Goal: Information Seeking & Learning: Learn about a topic

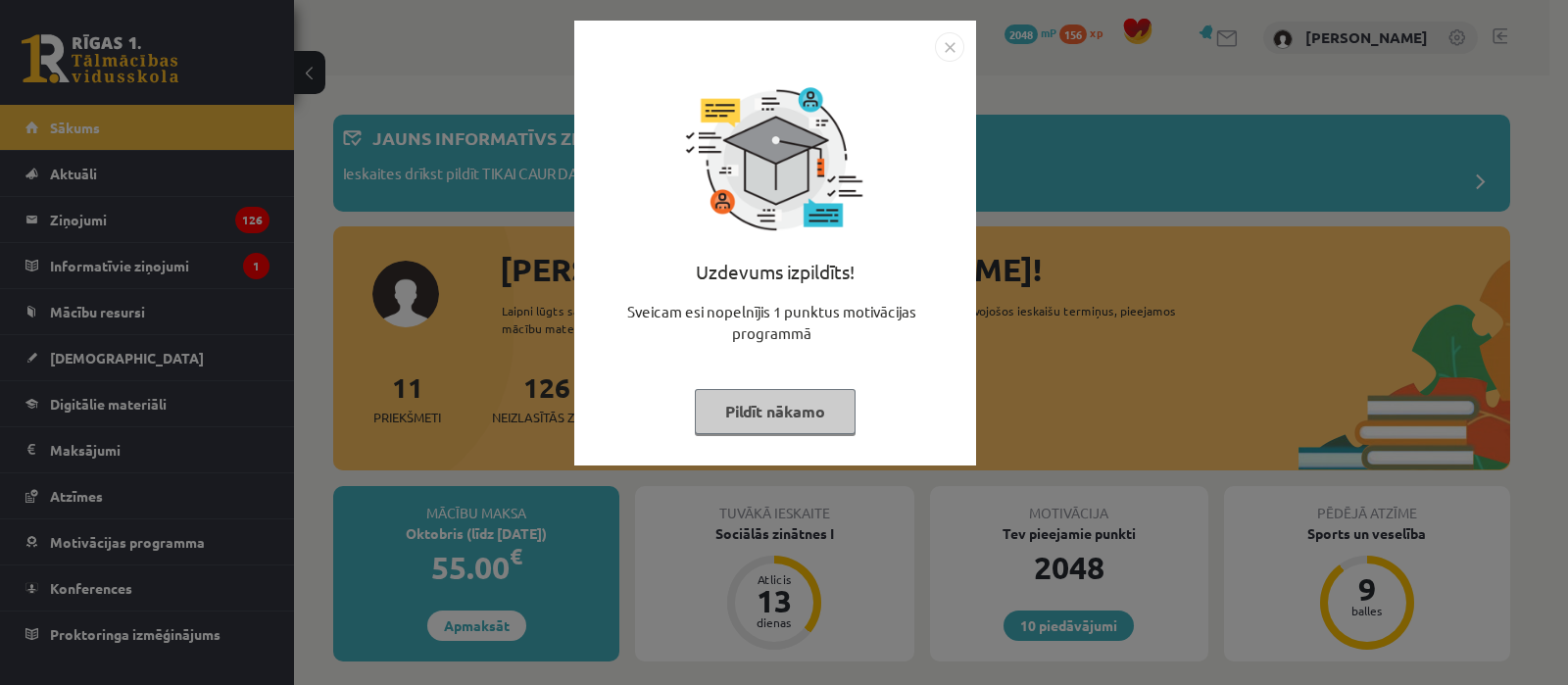
click at [953, 38] on img "Close" at bounding box center [949, 46] width 29 height 29
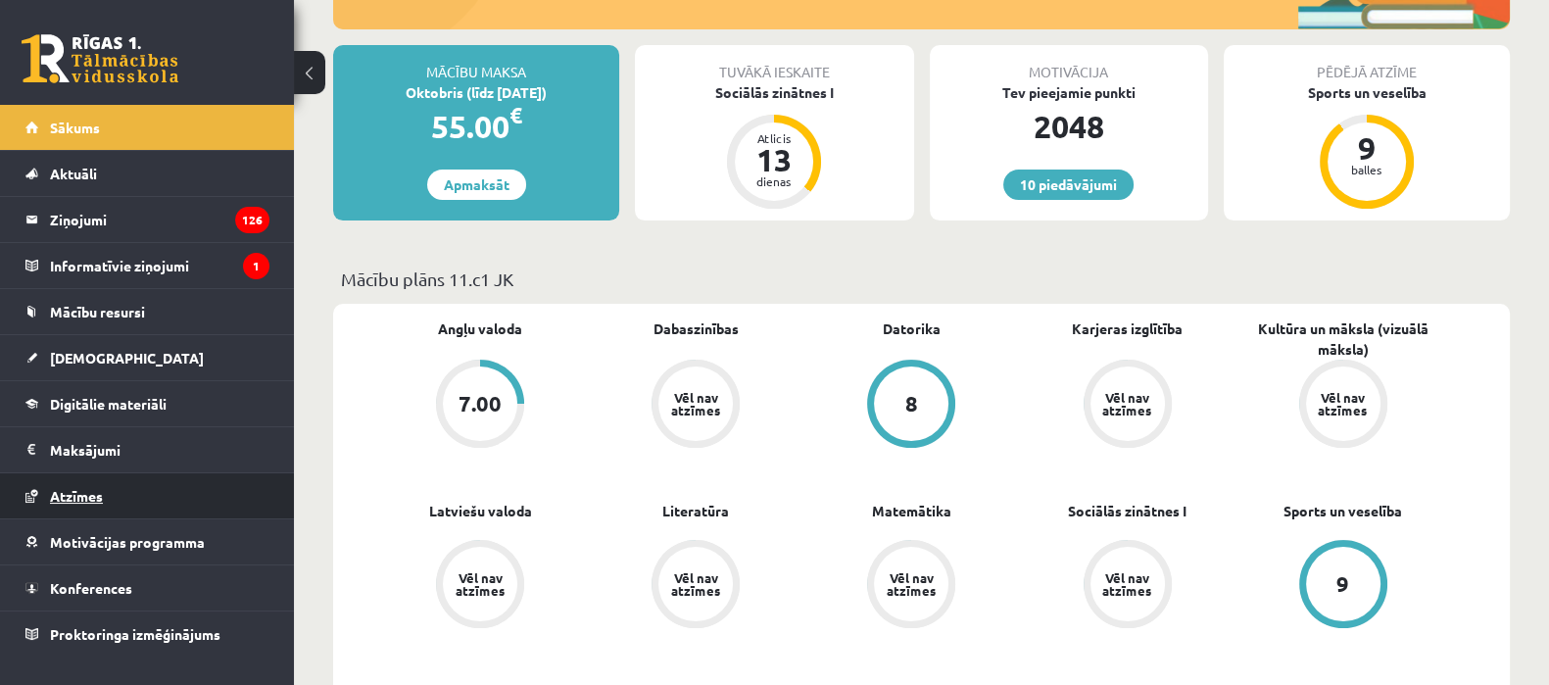
scroll to position [507, 0]
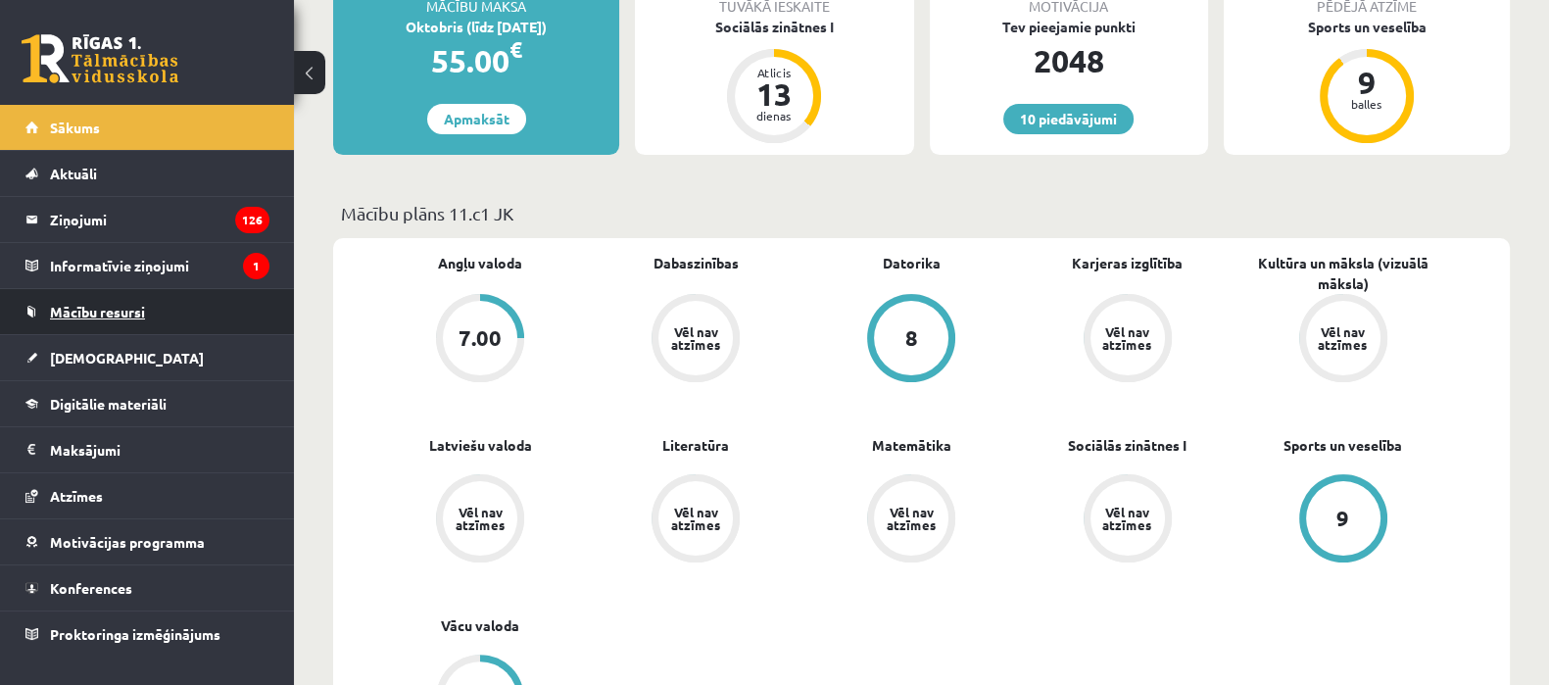
click at [72, 329] on link "Mācību resursi" at bounding box center [147, 311] width 244 height 45
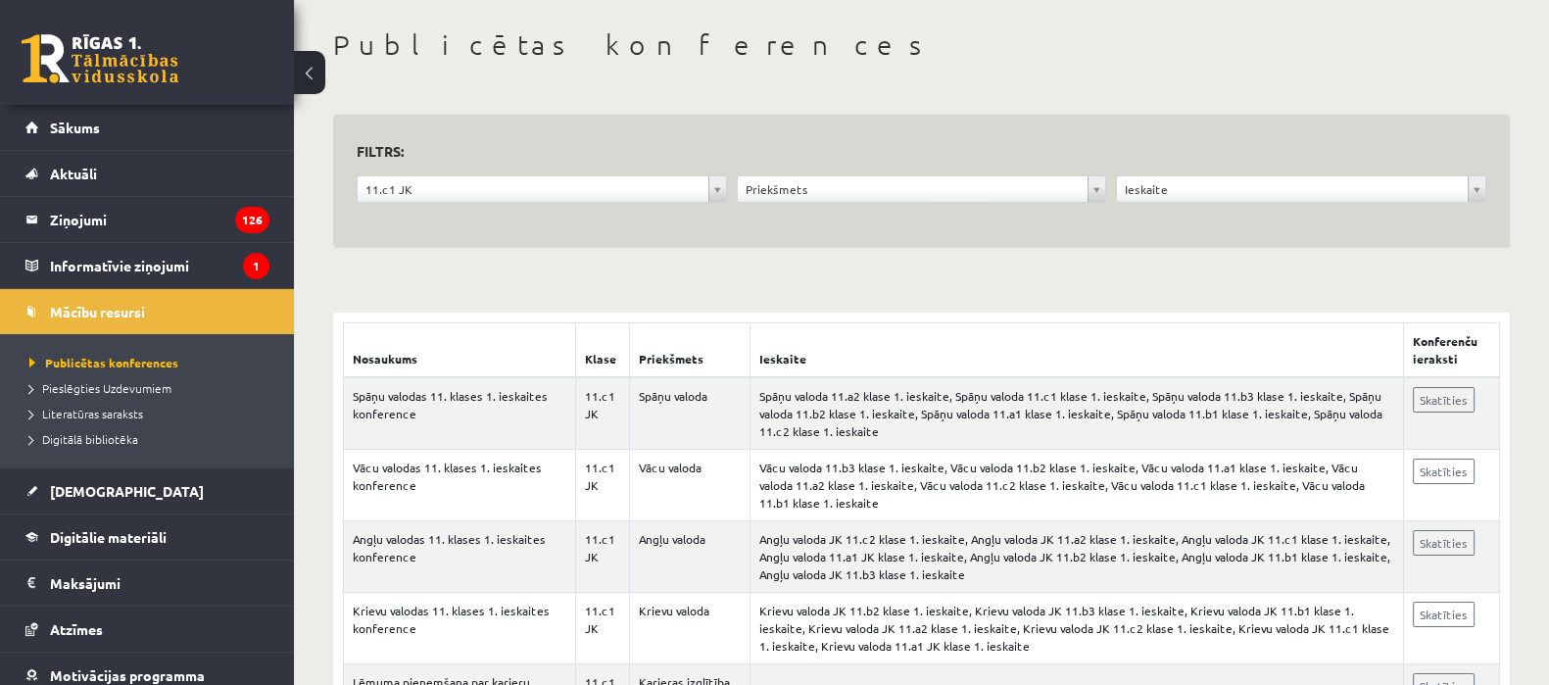
scroll to position [85, 0]
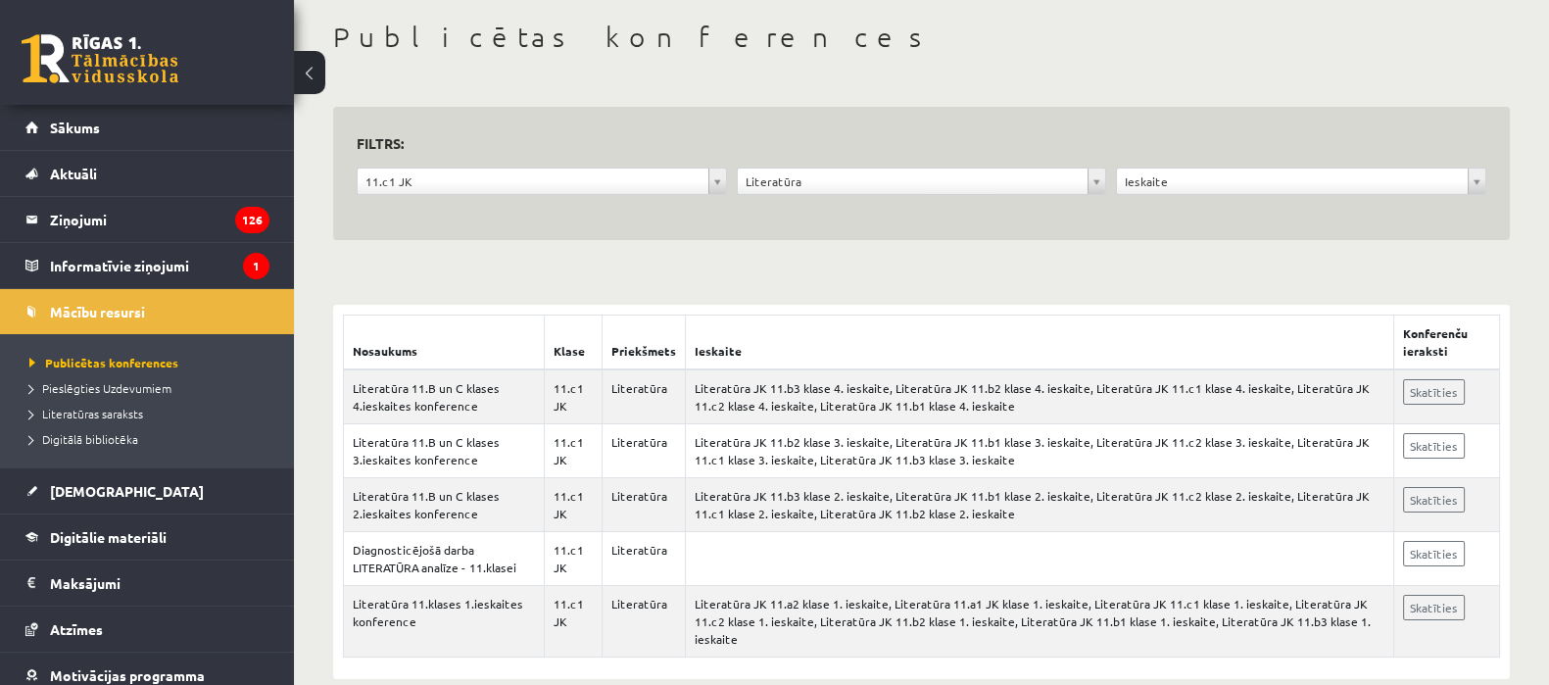
scroll to position [97, 0]
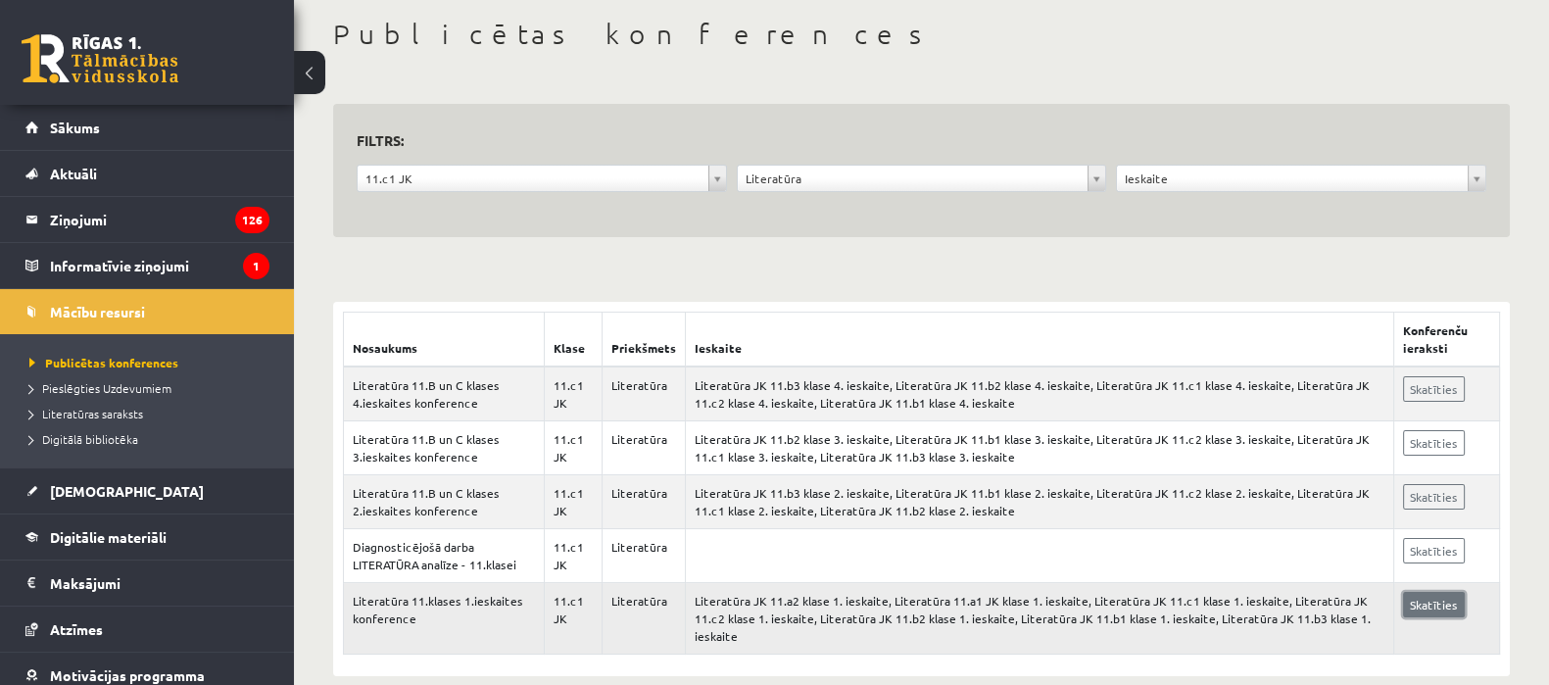
click at [1416, 599] on link "Skatīties" at bounding box center [1434, 604] width 62 height 25
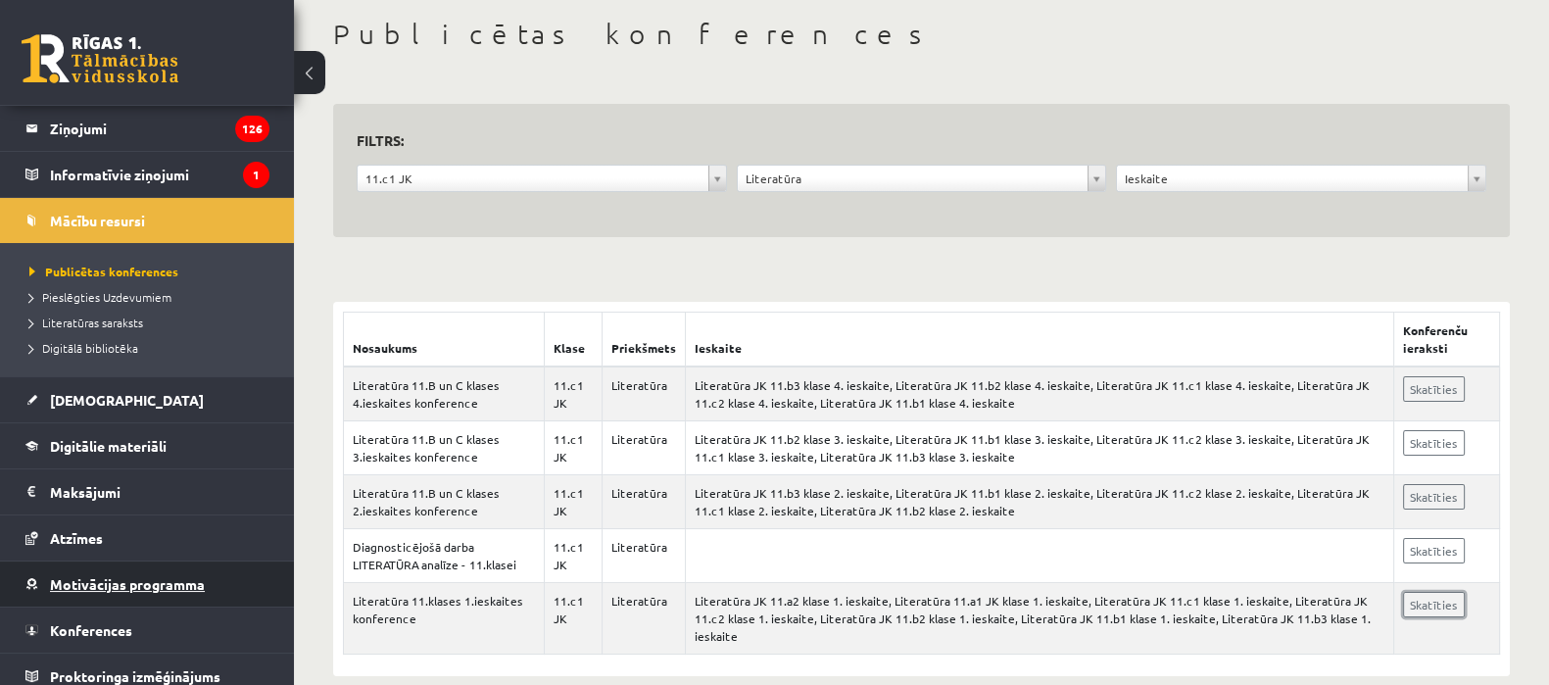
scroll to position [102, 0]
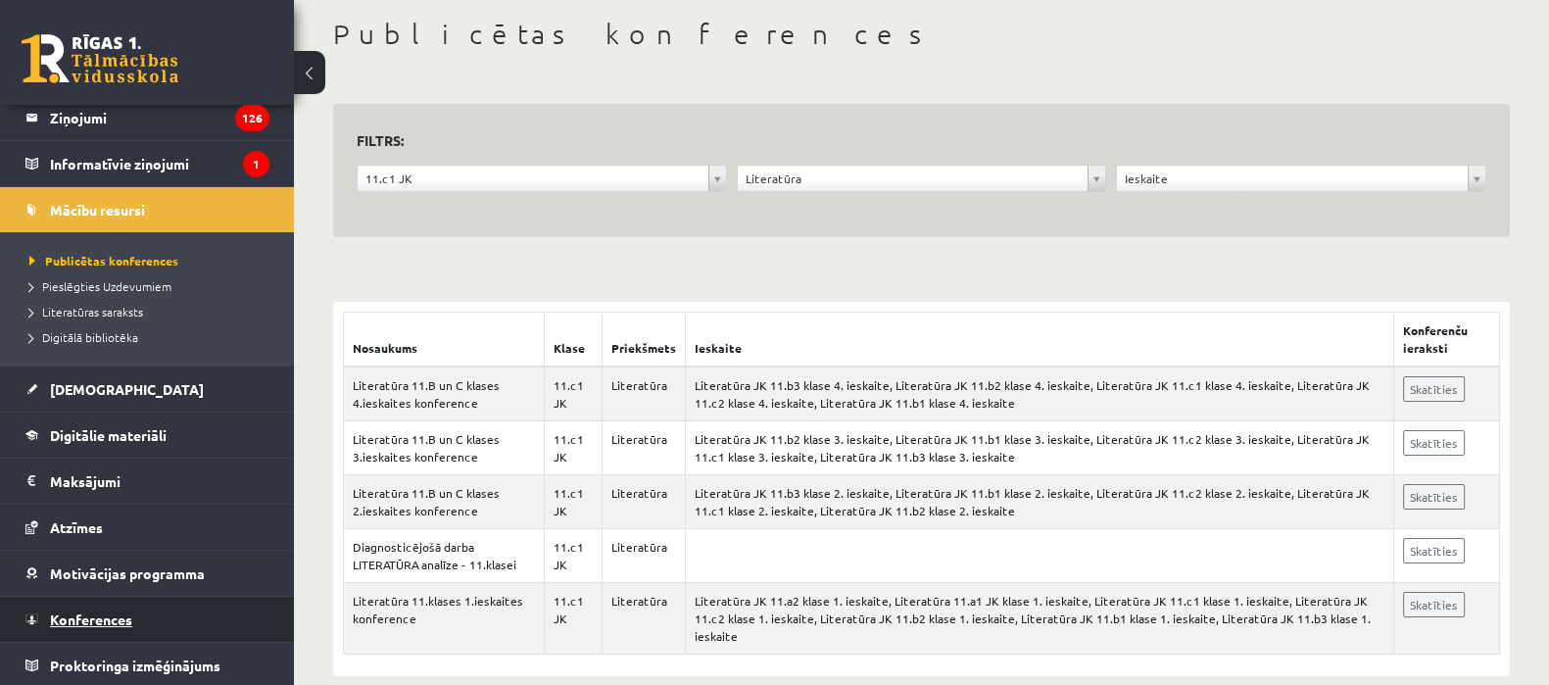
click at [83, 627] on link "Konferences" at bounding box center [147, 619] width 244 height 45
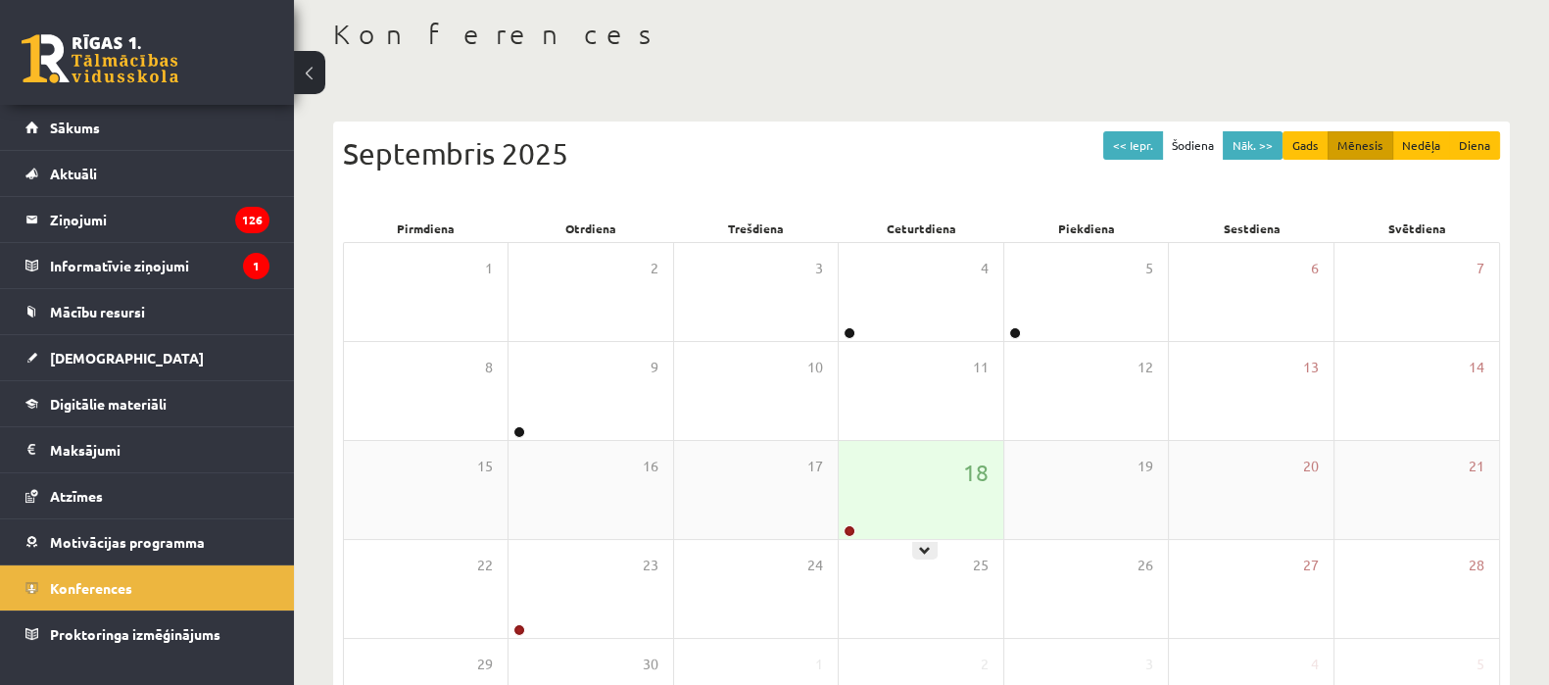
click at [891, 501] on div "18" at bounding box center [921, 490] width 164 height 98
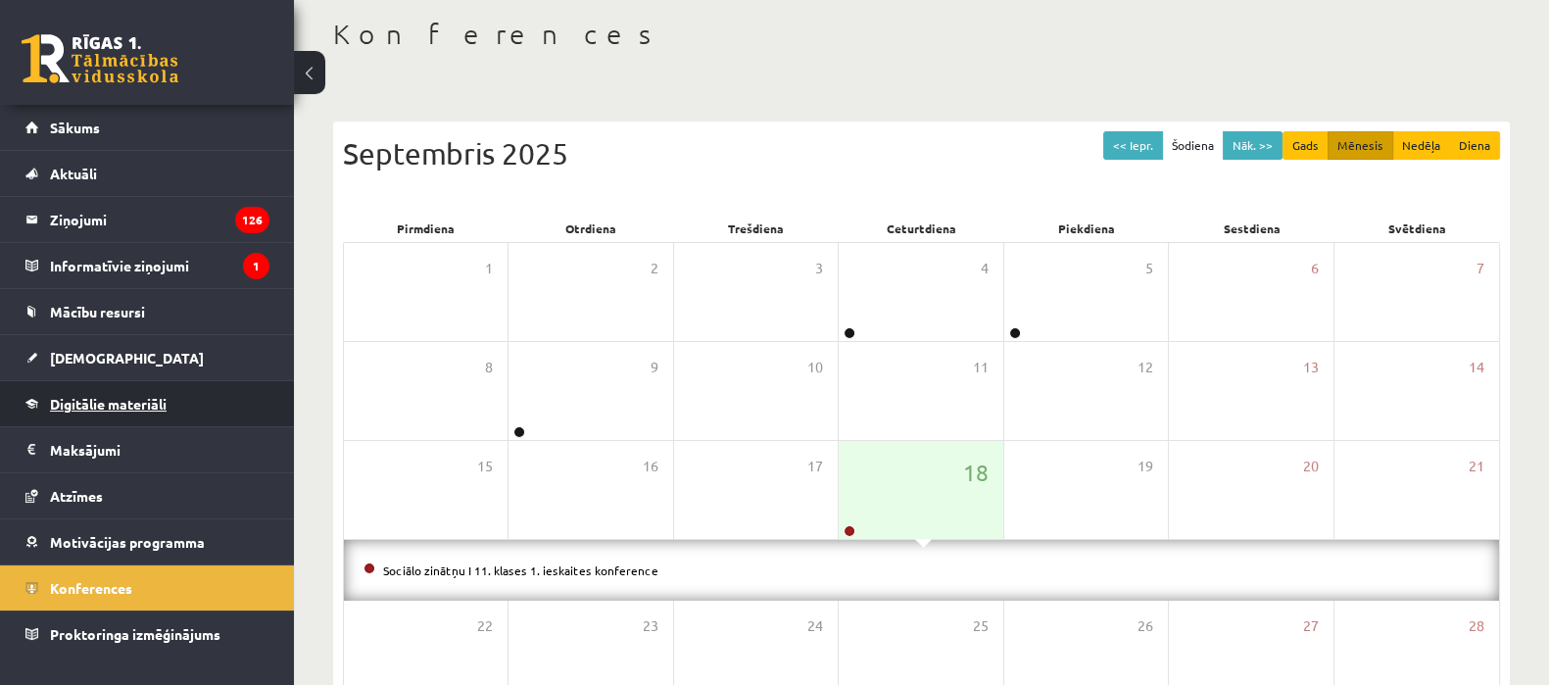
click at [64, 386] on link "Digitālie materiāli" at bounding box center [147, 403] width 244 height 45
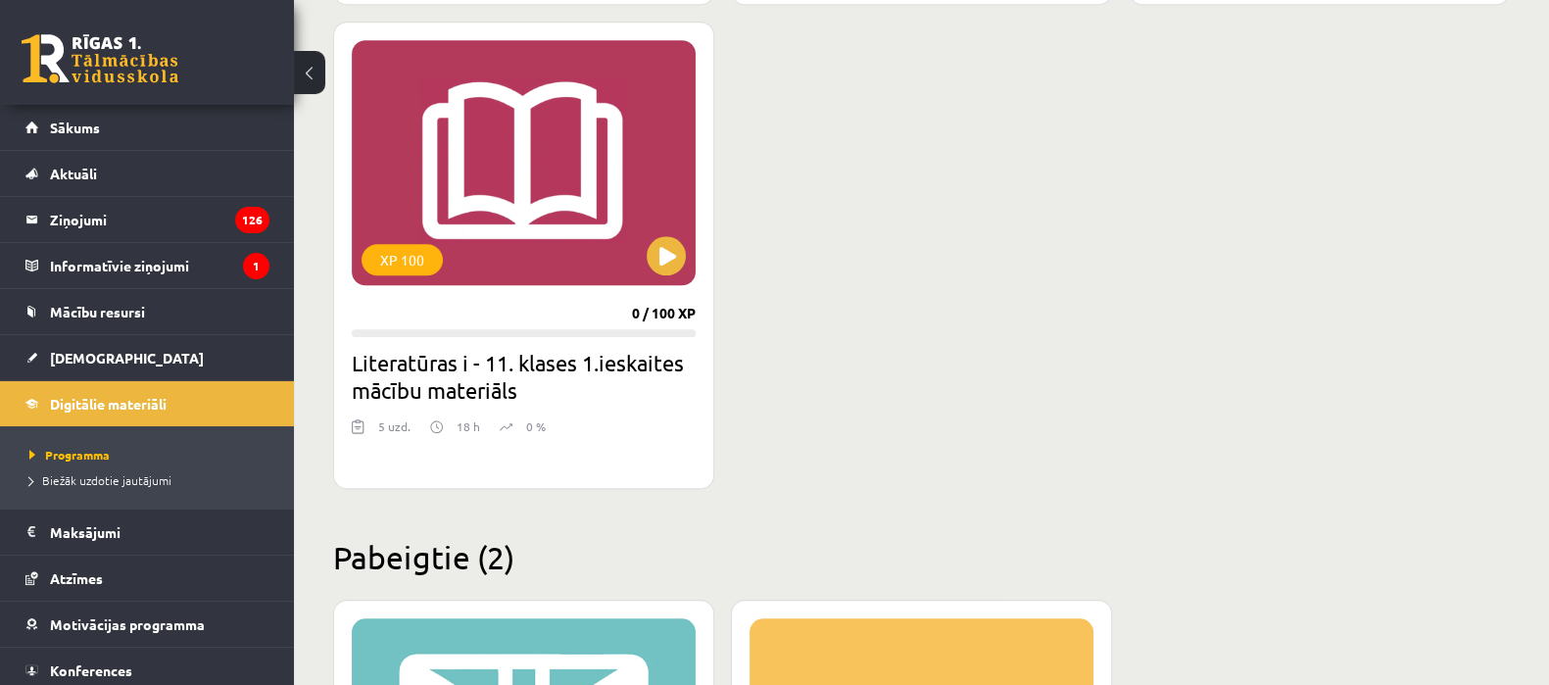
scroll to position [2313, 0]
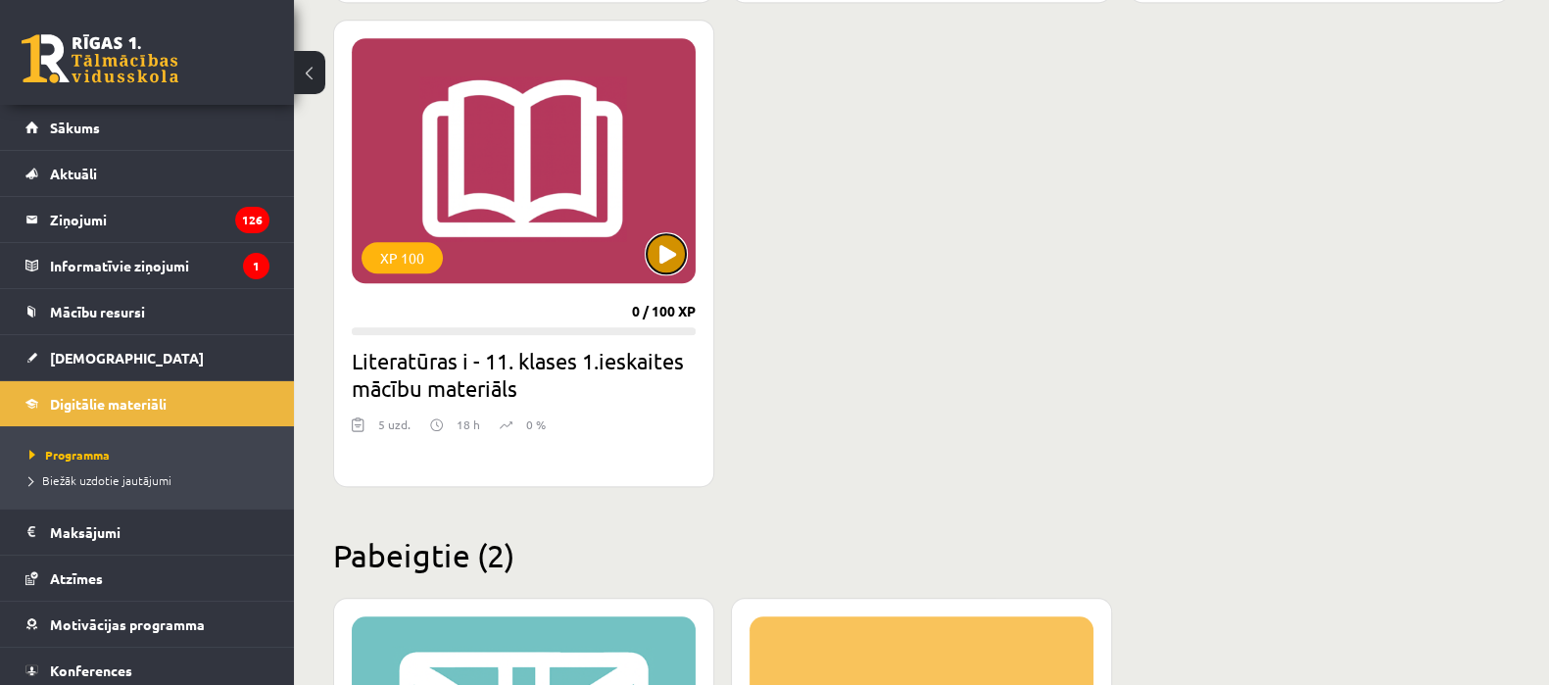
click at [666, 251] on button at bounding box center [666, 253] width 39 height 39
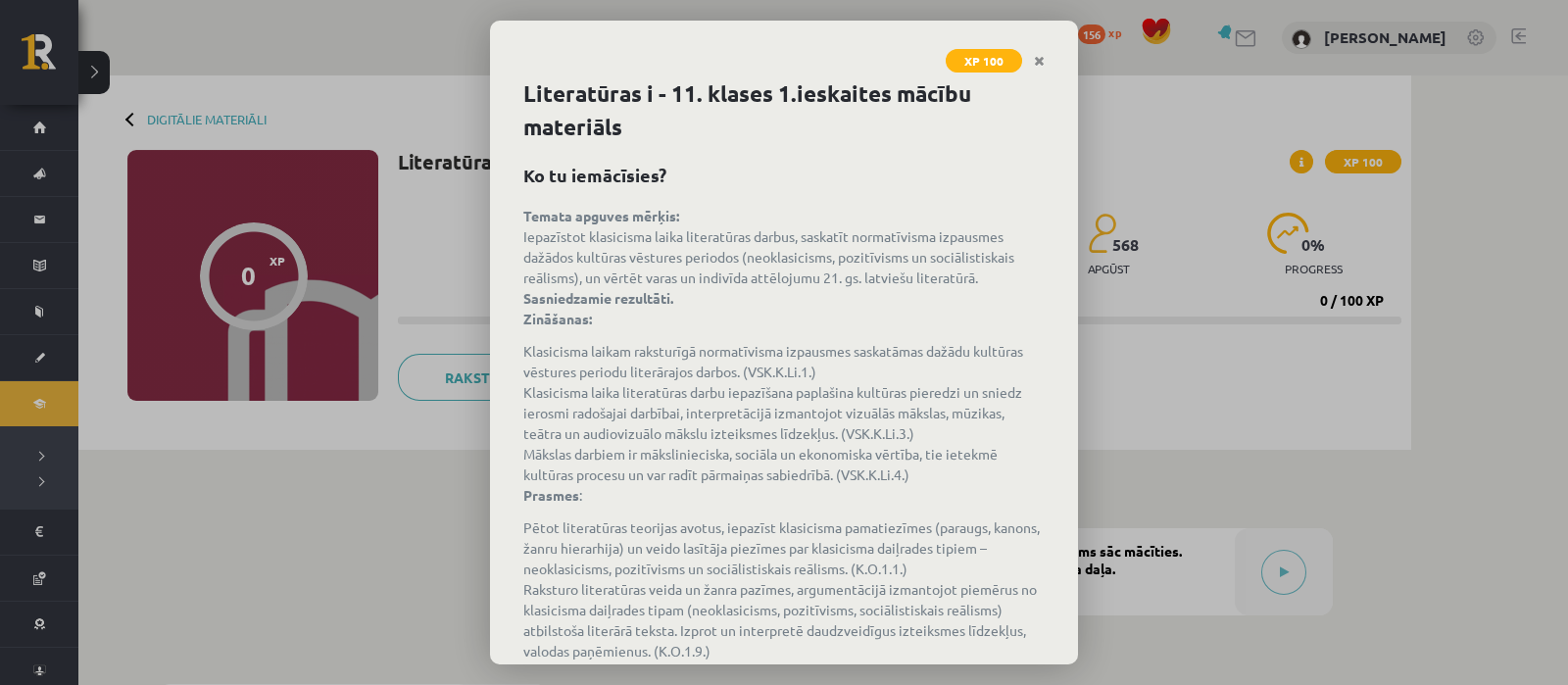
scroll to position [152, 0]
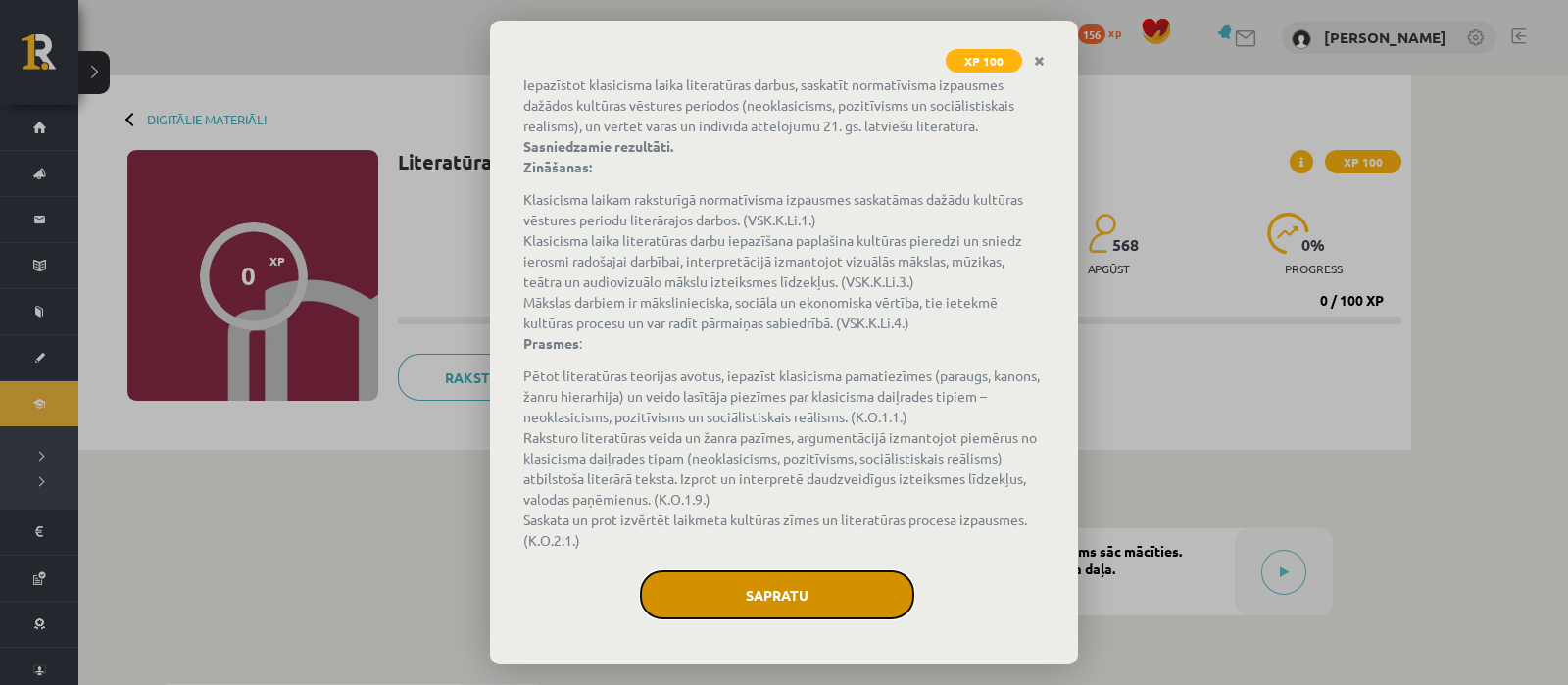
click at [738, 595] on button "Sapratu" at bounding box center [777, 594] width 274 height 49
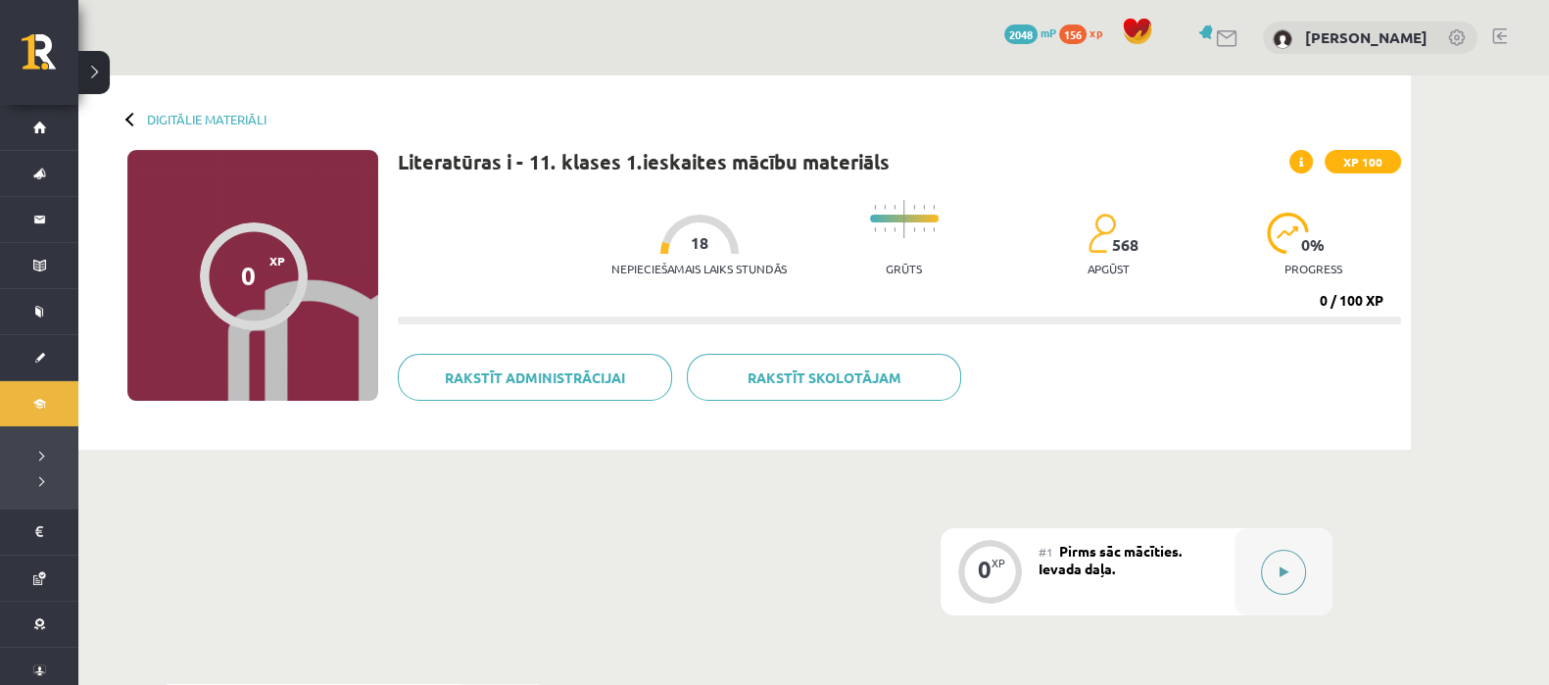
click at [1298, 571] on button at bounding box center [1283, 572] width 45 height 45
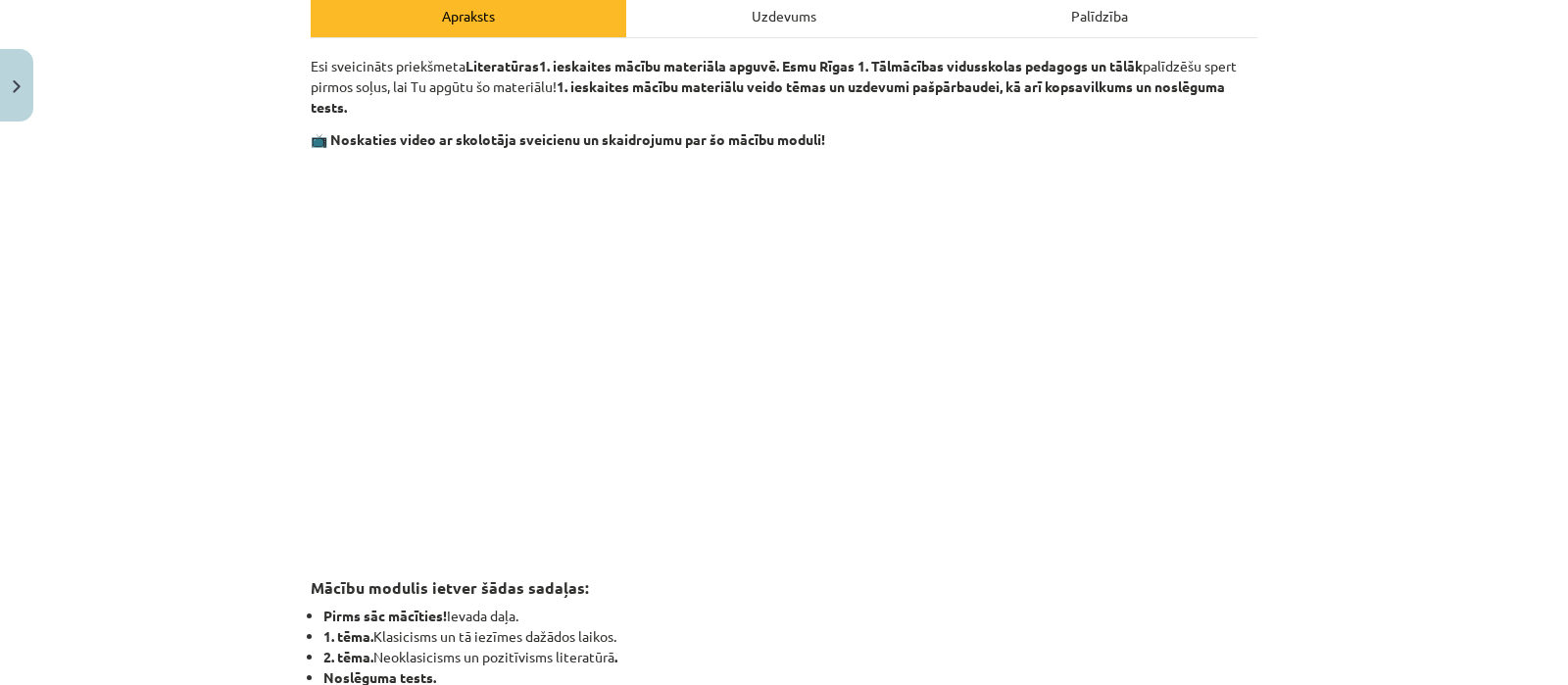
scroll to position [0, 0]
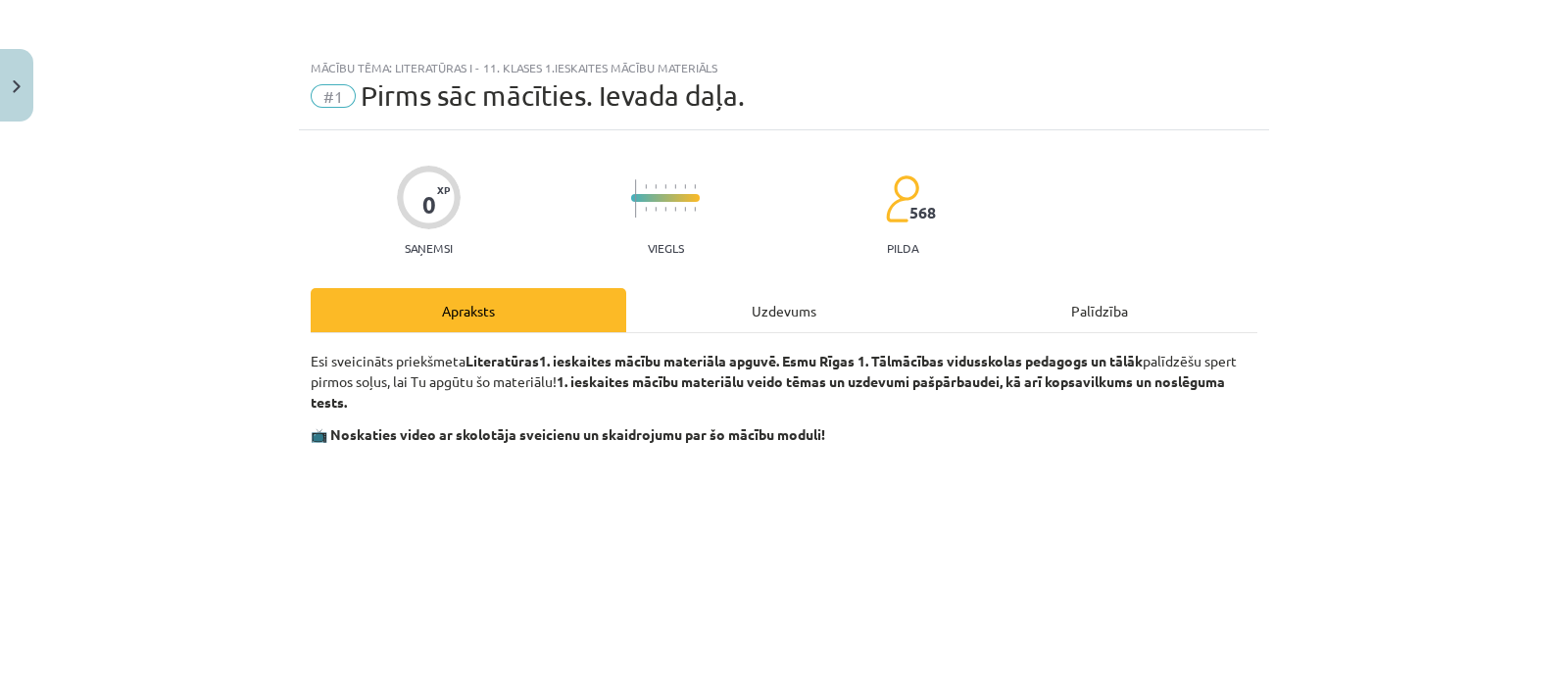
click at [761, 304] on div "Uzdevums" at bounding box center [784, 310] width 316 height 44
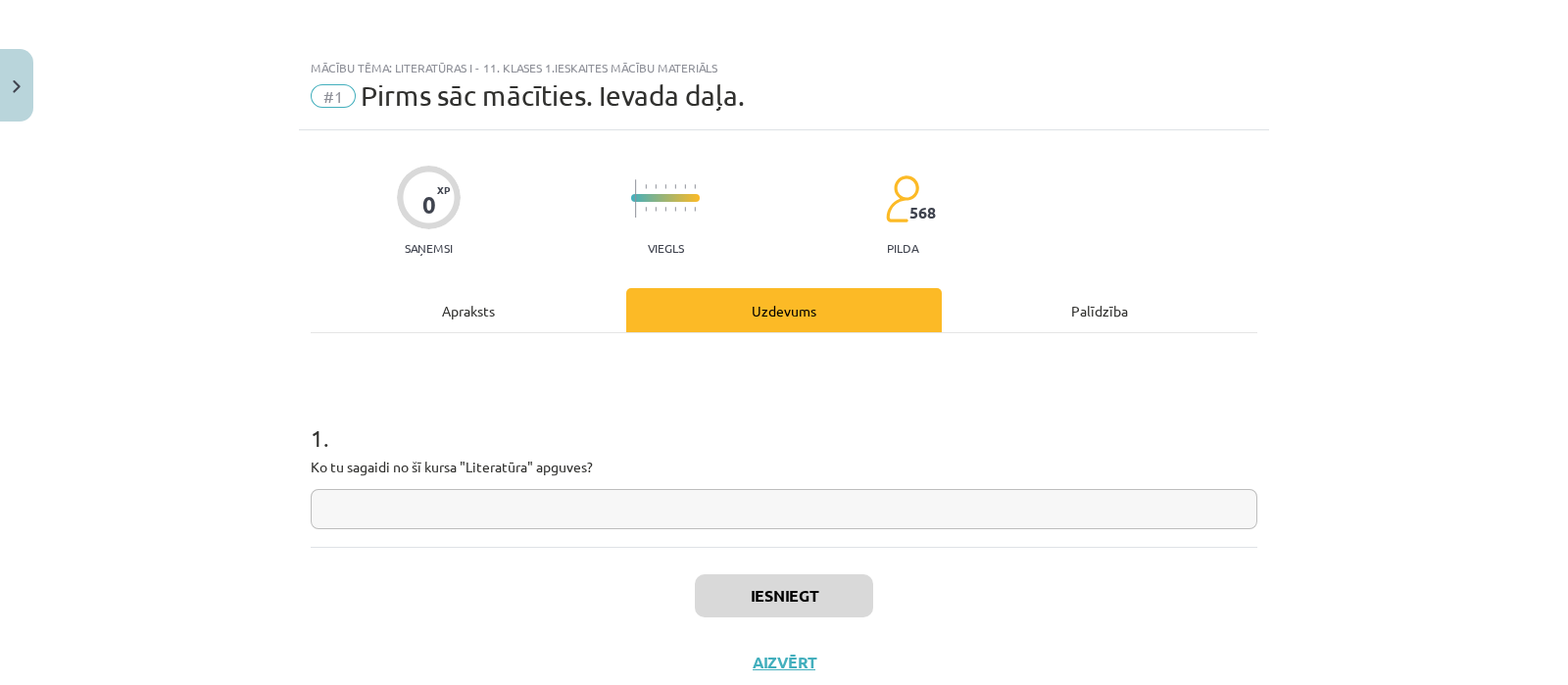
scroll to position [48, 0]
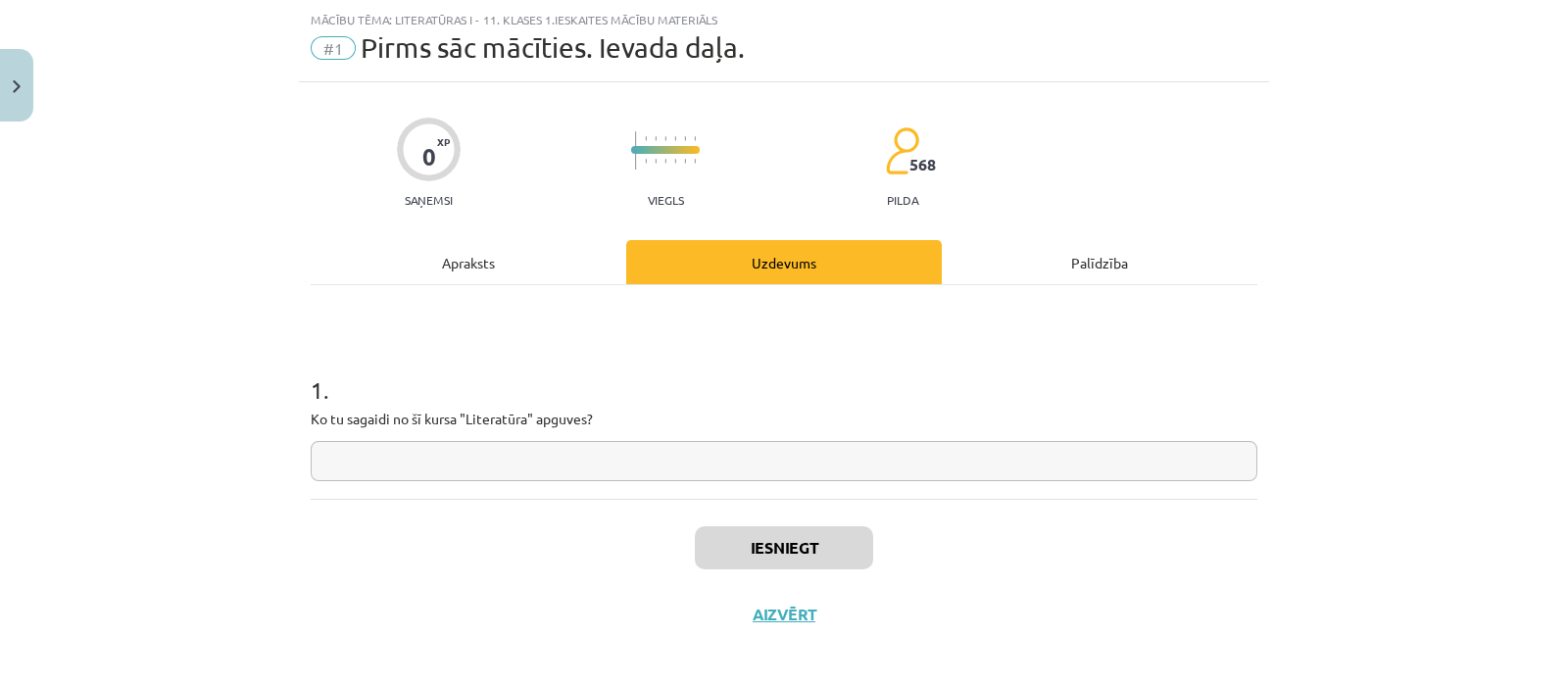
click at [591, 456] on input "text" at bounding box center [784, 461] width 947 height 40
type input "**********"
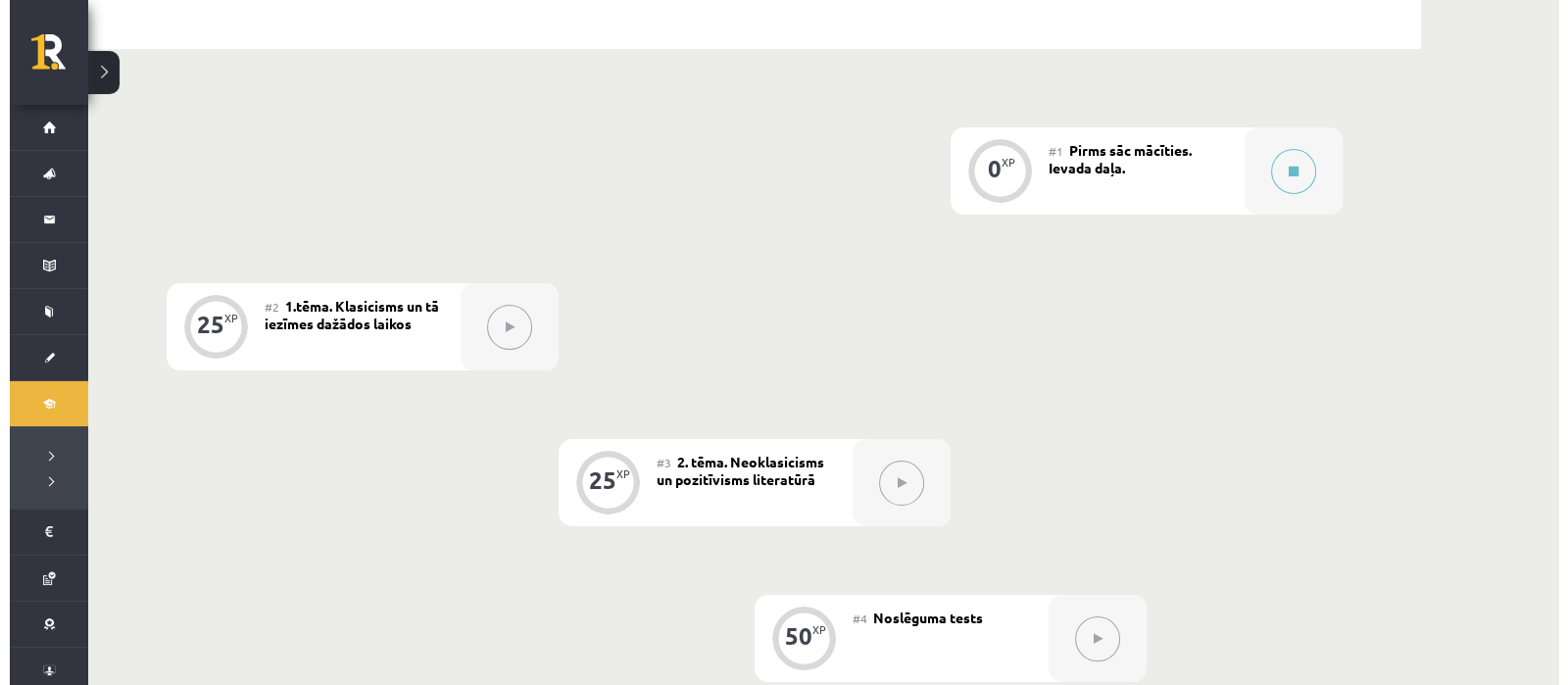
scroll to position [404, 0]
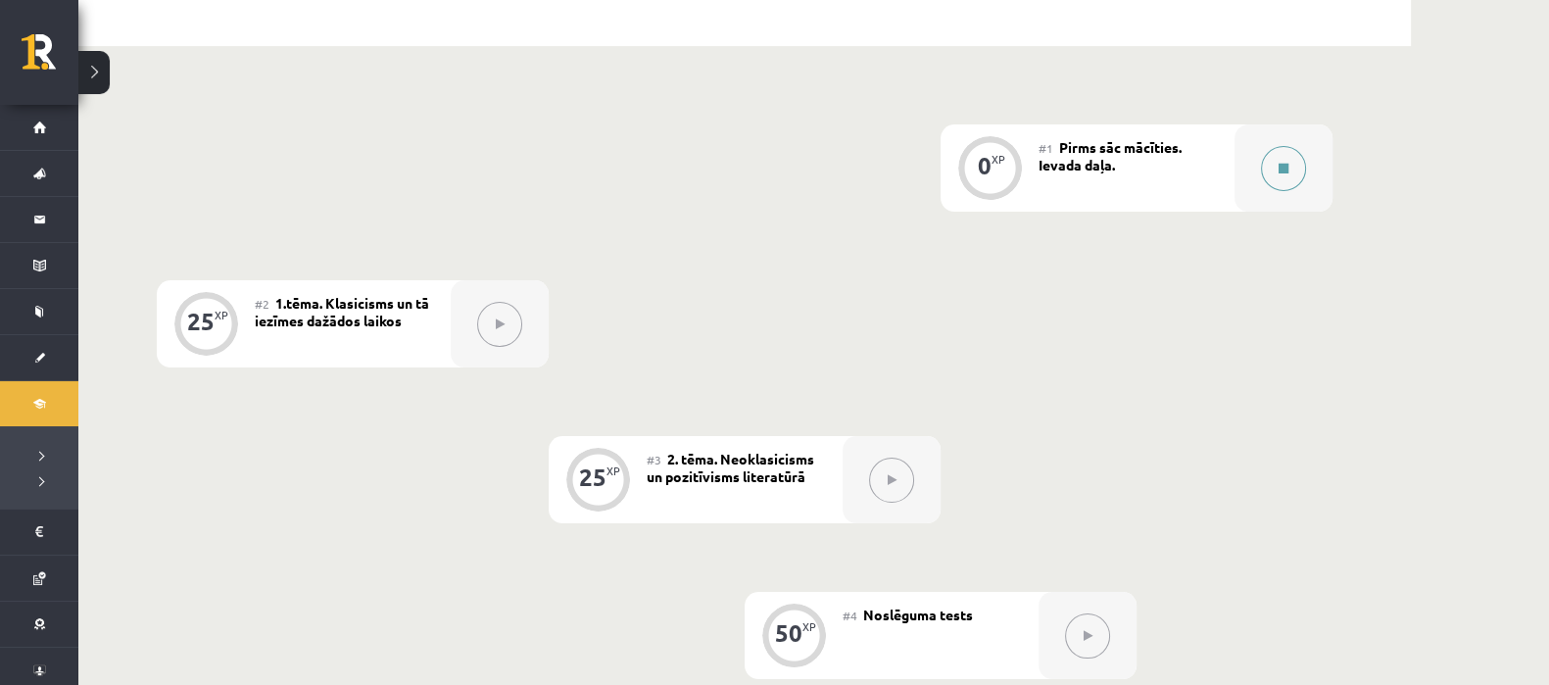
click at [1264, 172] on button at bounding box center [1283, 168] width 45 height 45
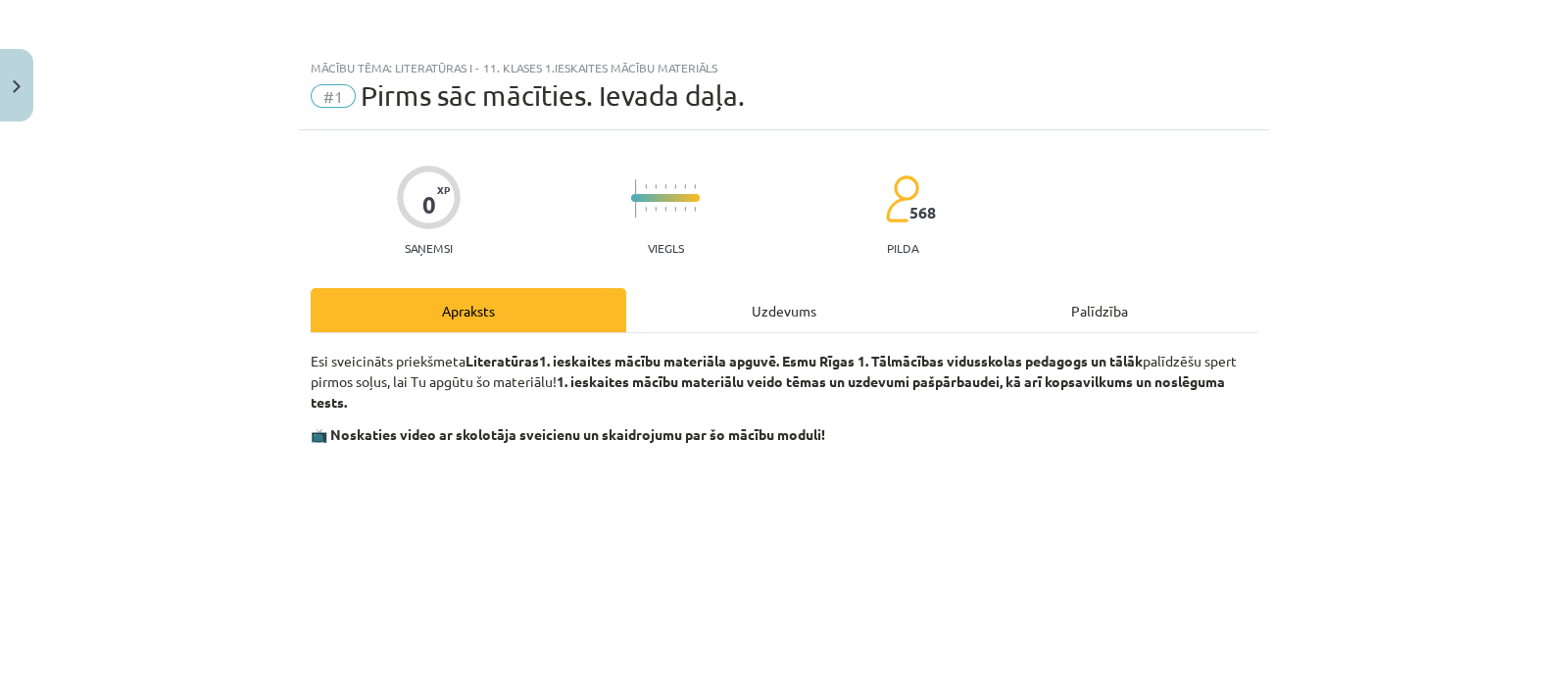
click at [851, 320] on div "Uzdevums" at bounding box center [784, 310] width 316 height 44
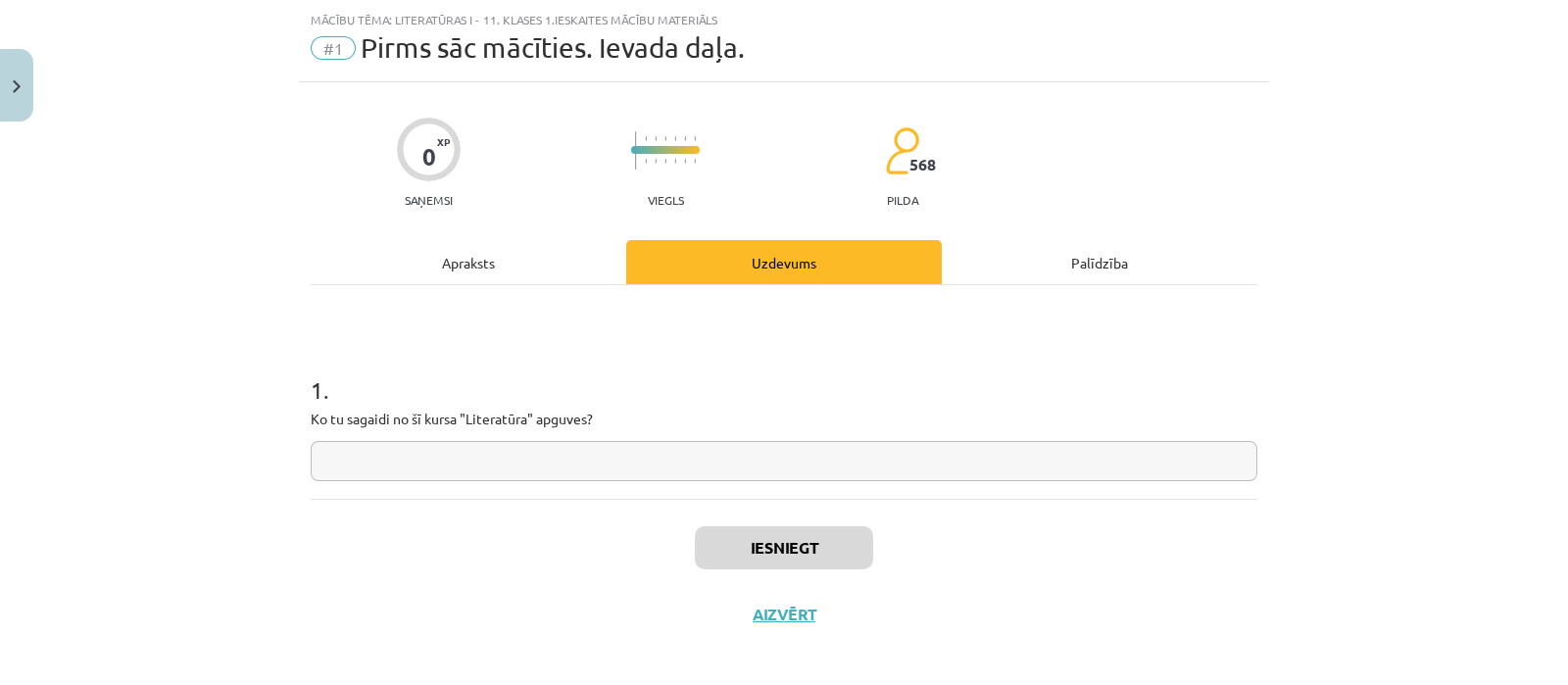
scroll to position [48, 0]
click at [697, 459] on input "text" at bounding box center [784, 461] width 947 height 40
type input "**********"
click at [793, 564] on button "Iesniegt" at bounding box center [784, 547] width 178 height 43
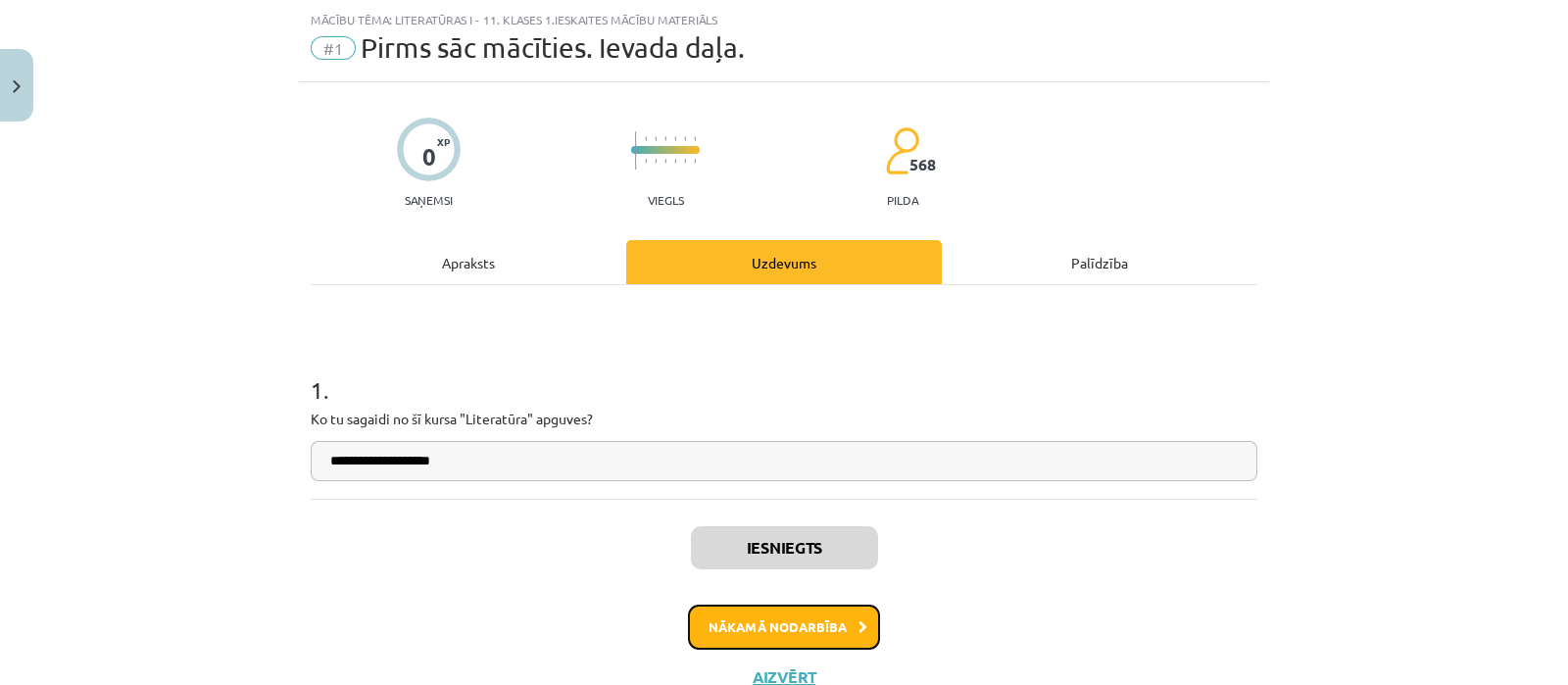
click at [761, 634] on button "Nākamā nodarbība" at bounding box center [784, 627] width 192 height 45
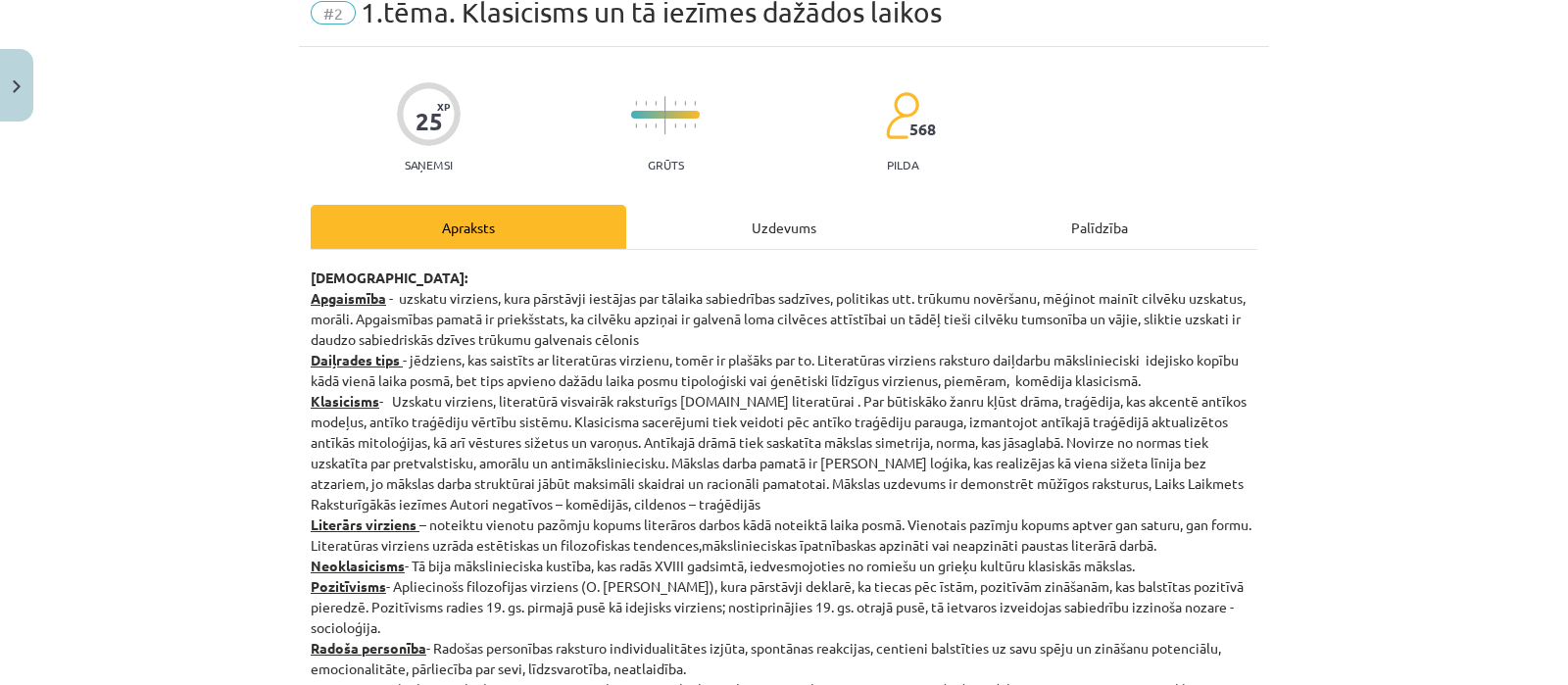
scroll to position [0, 0]
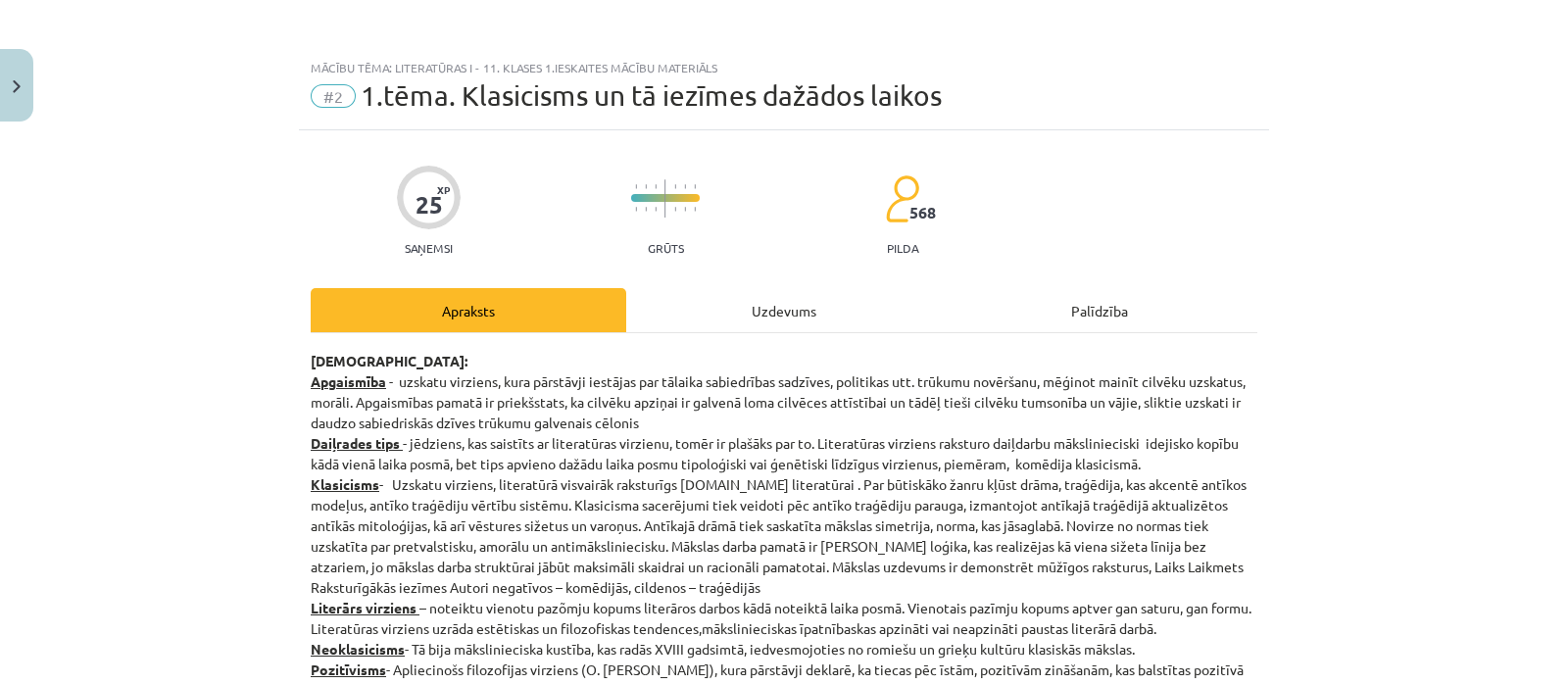
click at [715, 330] on div "Uzdevums" at bounding box center [784, 310] width 316 height 44
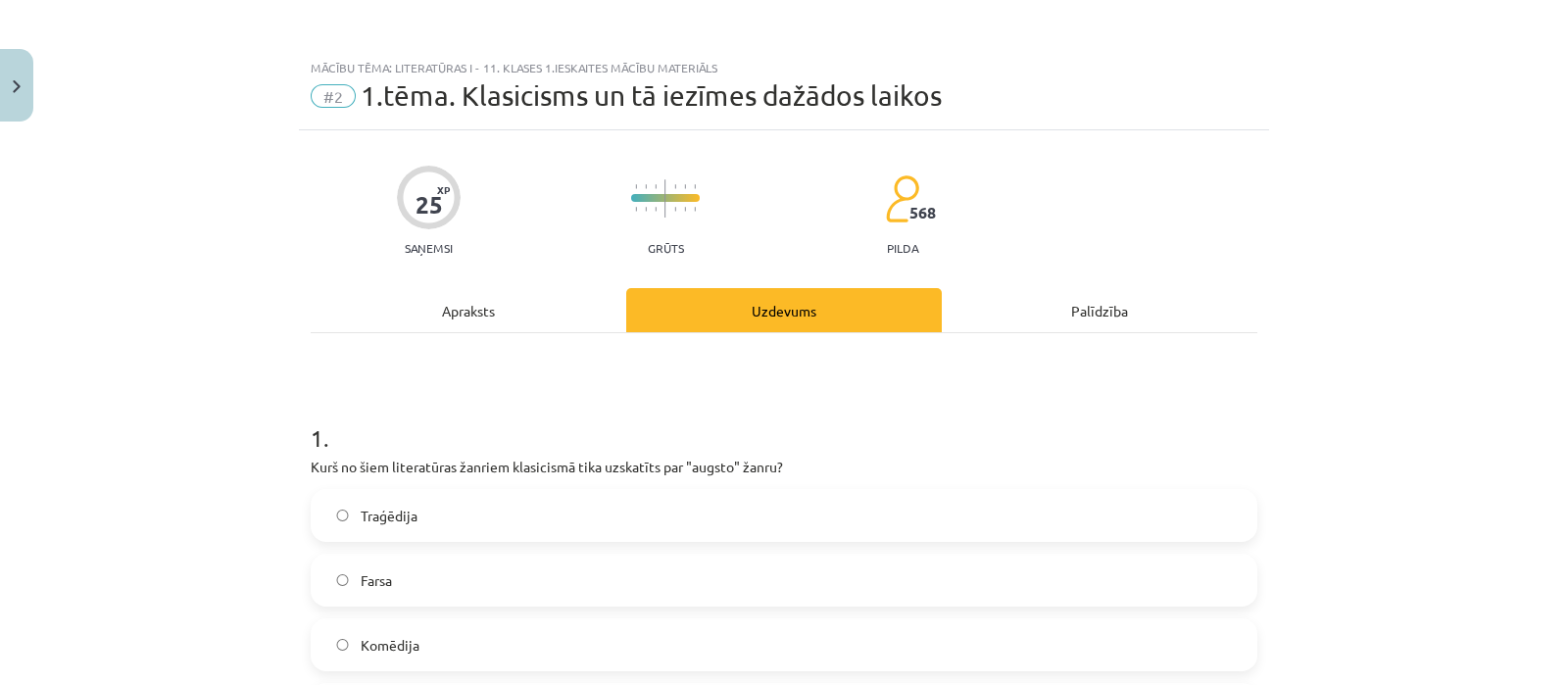
click at [453, 308] on div "Apraksts" at bounding box center [469, 310] width 316 height 44
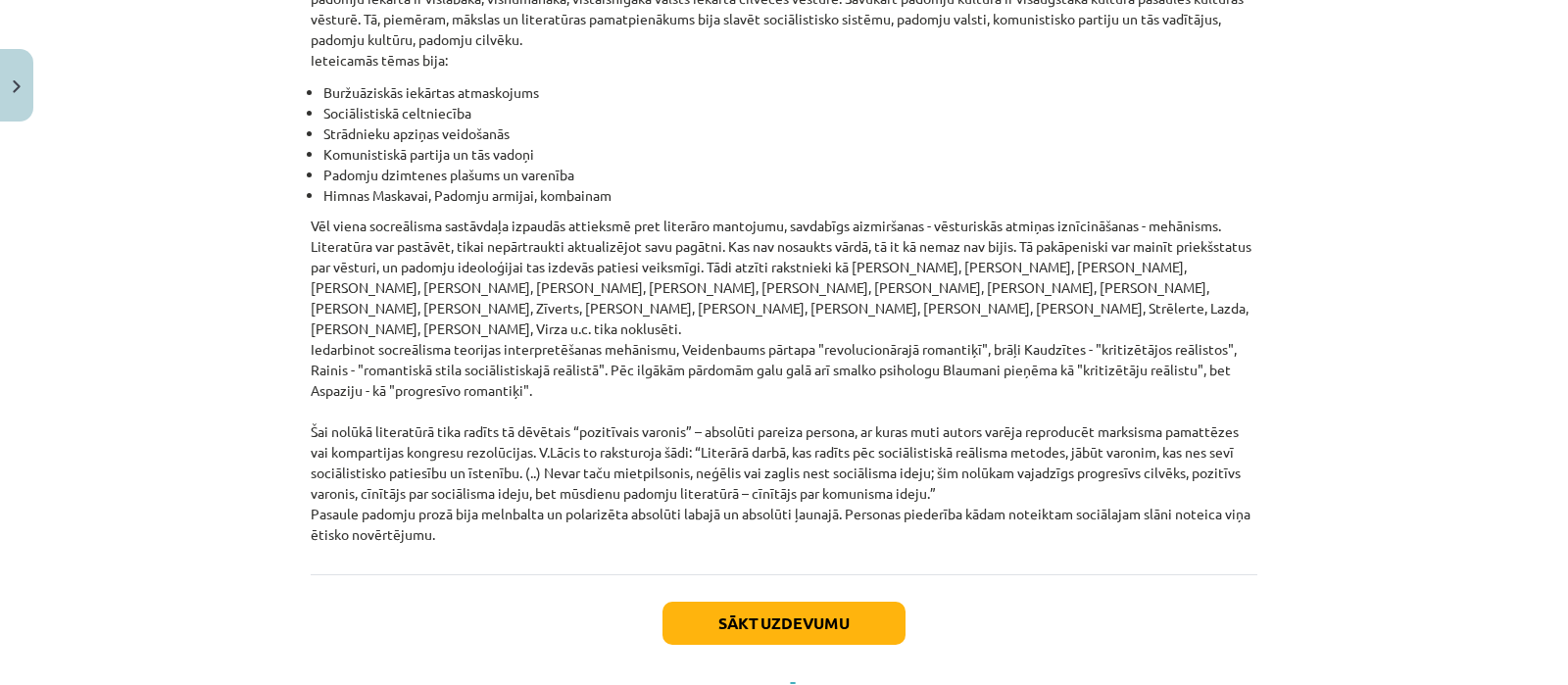
scroll to position [4524, 0]
